Goal: Information Seeking & Learning: Learn about a topic

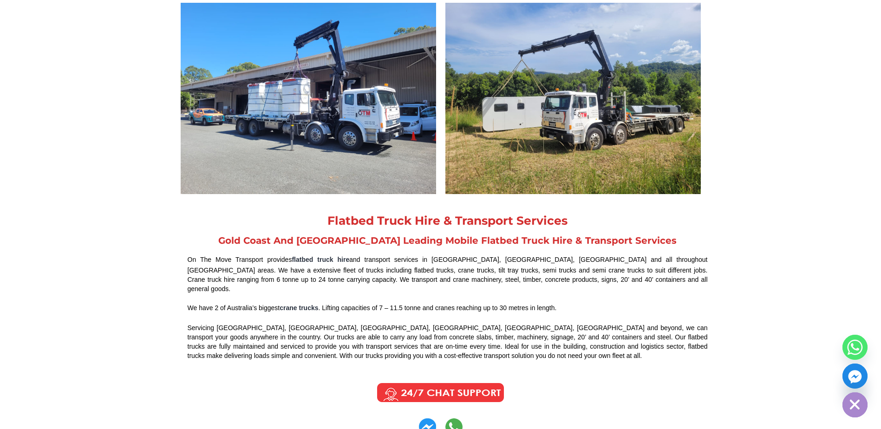
scroll to position [464, 0]
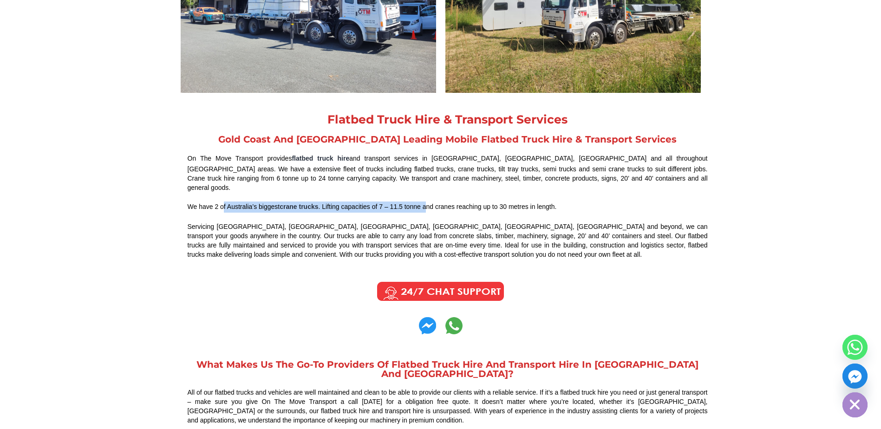
drag, startPoint x: 224, startPoint y: 199, endPoint x: 426, endPoint y: 197, distance: 201.5
click at [426, 201] on div "We have 2 of Australia’s biggest crane trucks . Lifting capacities of 7 – 11.5 …" at bounding box center [448, 206] width 520 height 11
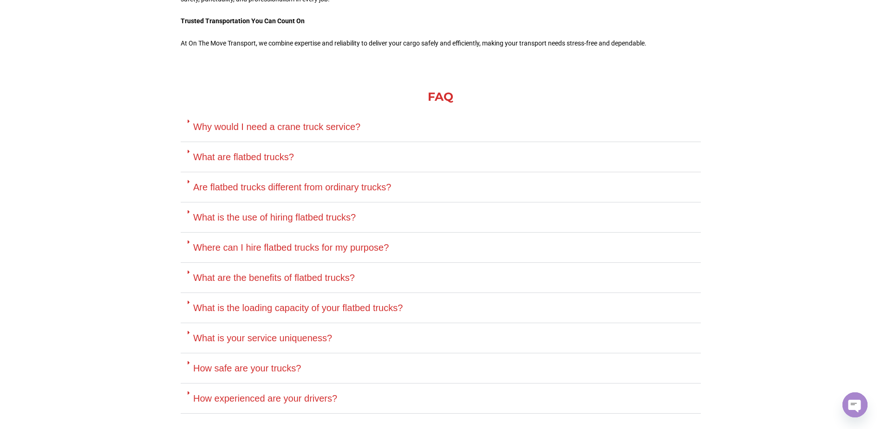
scroll to position [2553, 0]
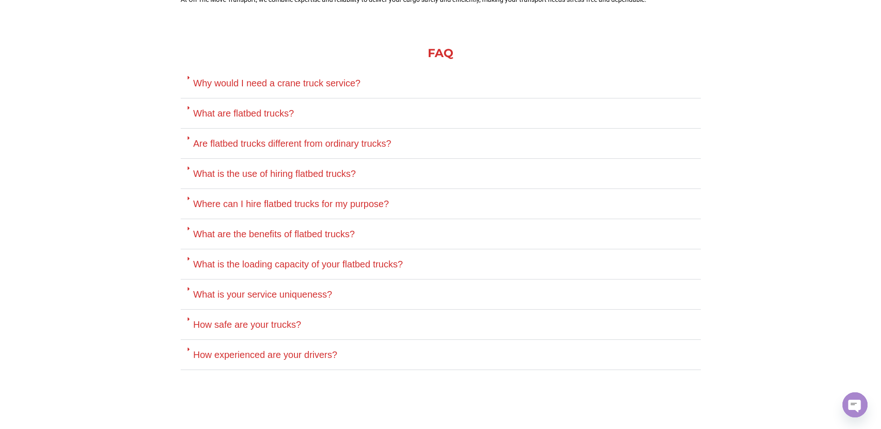
click at [288, 259] on link "What is the loading capacity of your flatbed trucks?" at bounding box center [297, 264] width 209 height 10
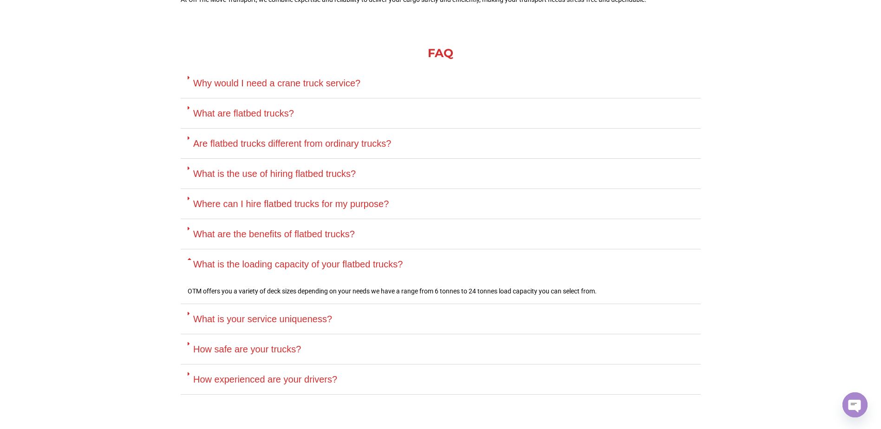
click at [288, 259] on link "What is the loading capacity of your flatbed trucks?" at bounding box center [297, 264] width 209 height 10
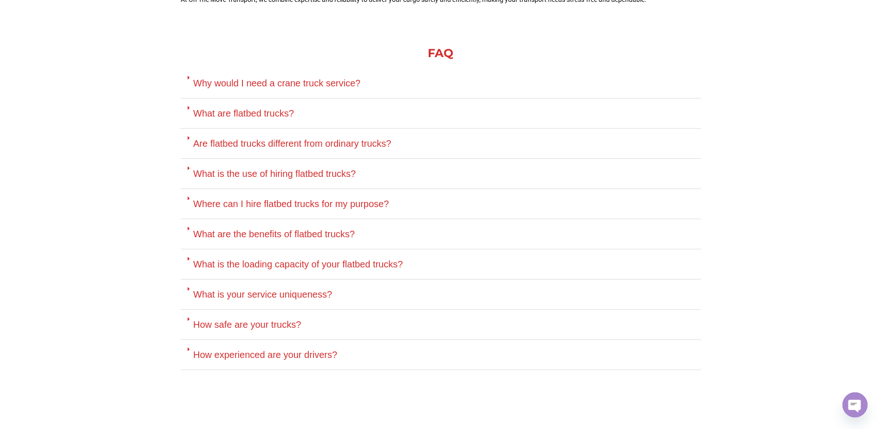
click at [268, 138] on link "Are flatbed trucks different from ordinary trucks?" at bounding box center [292, 143] width 198 height 10
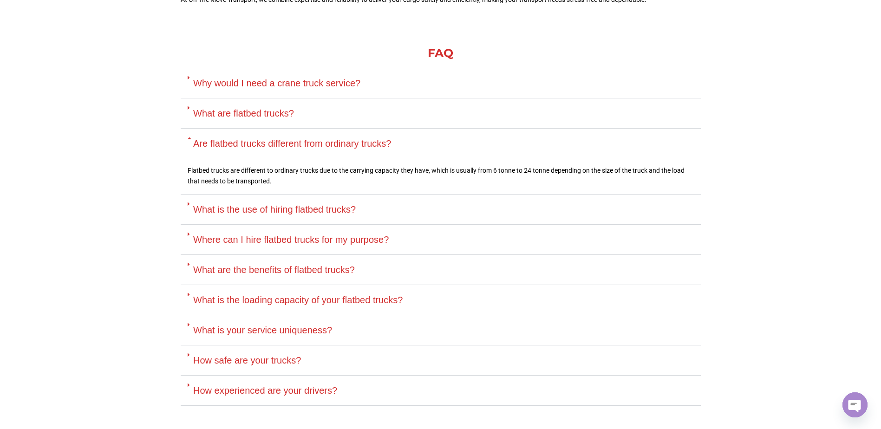
click at [268, 138] on link "Are flatbed trucks different from ordinary trucks?" at bounding box center [292, 143] width 198 height 10
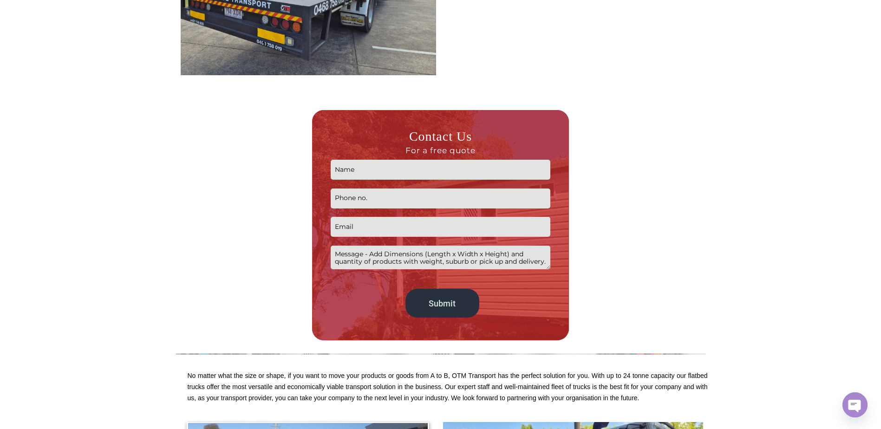
scroll to position [1161, 0]
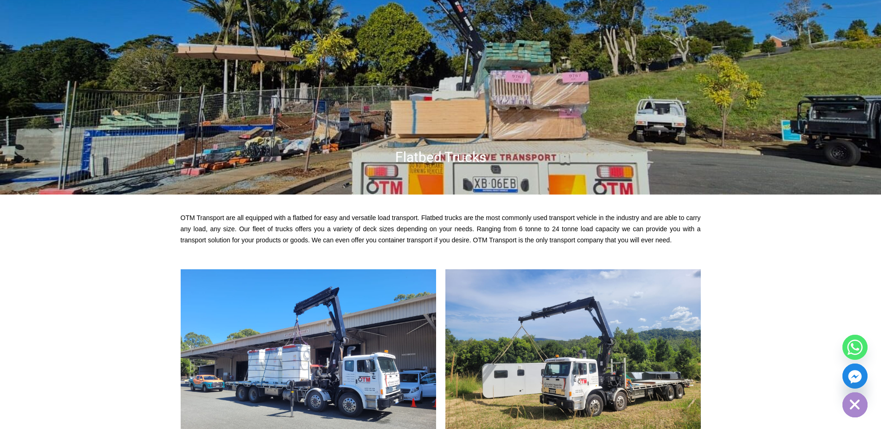
scroll to position [232, 0]
